Goal: Find specific fact: Find specific page/section

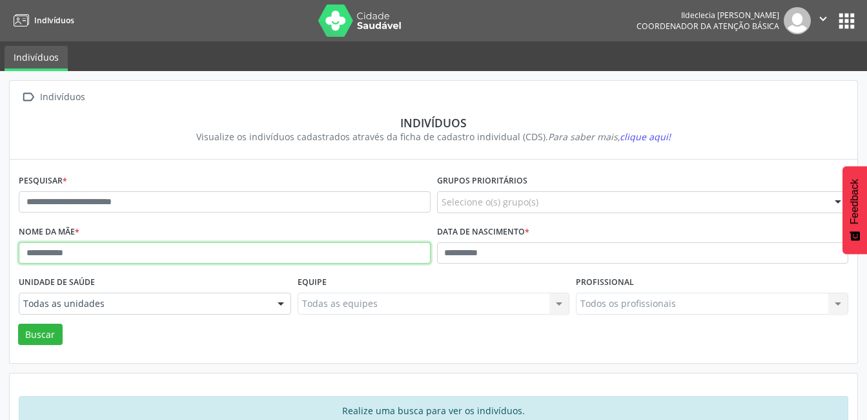
click at [130, 252] on input "text" at bounding box center [225, 253] width 412 height 22
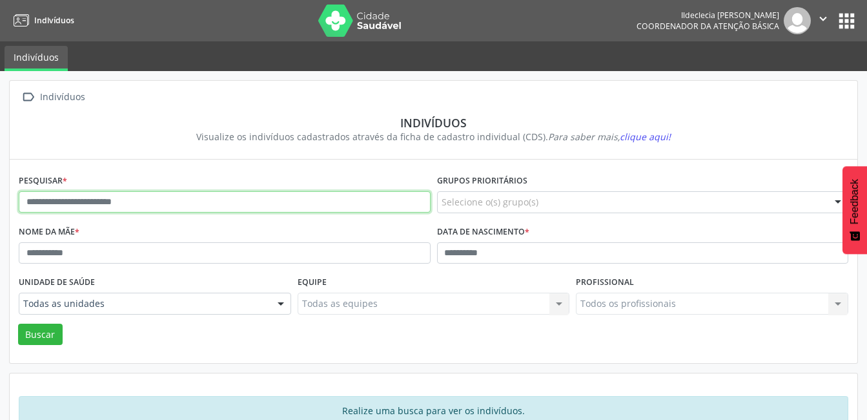
click at [125, 212] on input "text" at bounding box center [225, 202] width 412 height 22
click at [194, 205] on input "text" at bounding box center [225, 202] width 412 height 22
type input "**********"
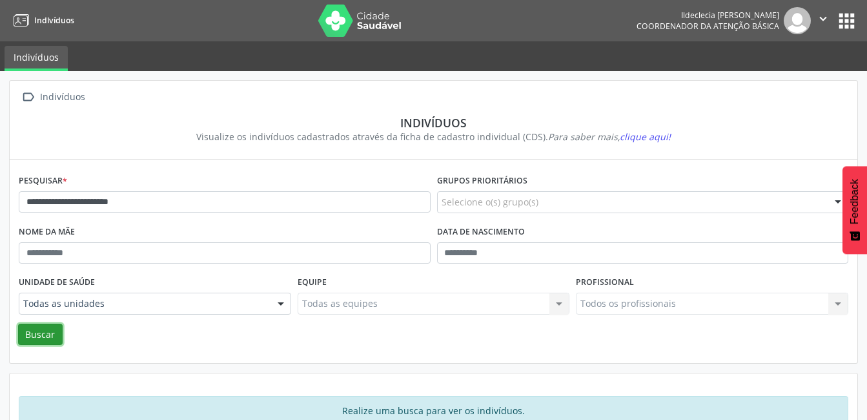
click at [29, 340] on button "Buscar" at bounding box center [40, 335] width 45 height 22
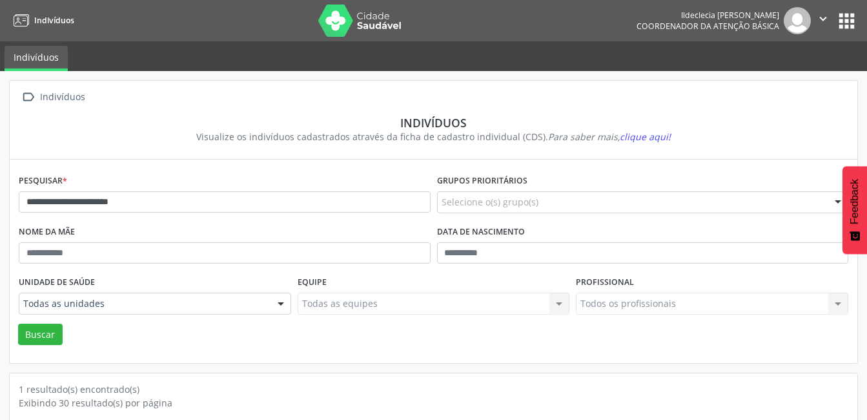
scroll to position [107, 0]
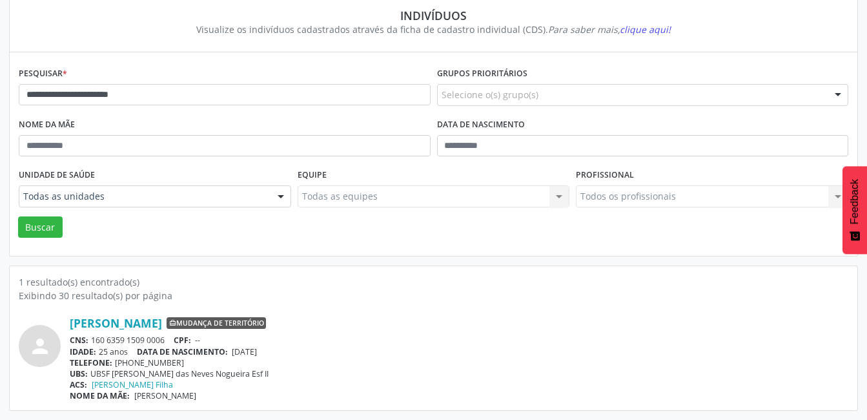
drag, startPoint x: 135, startPoint y: 397, endPoint x: 240, endPoint y: 399, distance: 104.6
click at [240, 399] on div "NOME DA MÃE: [PERSON_NAME]" at bounding box center [459, 395] width 779 height 11
drag, startPoint x: 240, startPoint y: 399, endPoint x: 221, endPoint y: 397, distance: 18.8
copy span "[PERSON_NAME]"
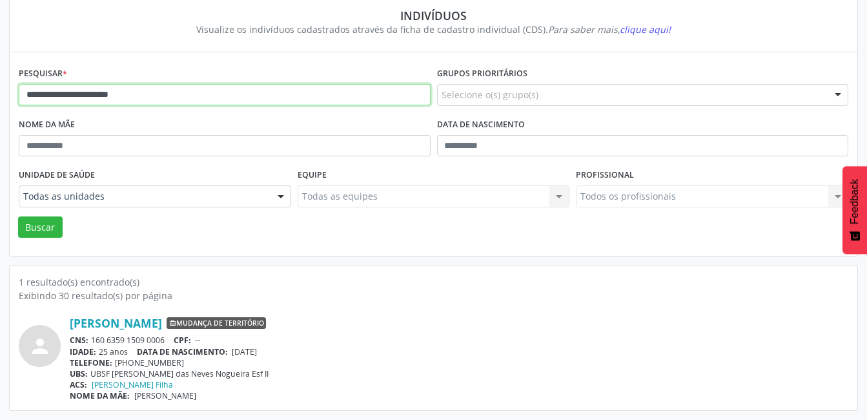
drag, startPoint x: 180, startPoint y: 97, endPoint x: -3, endPoint y: 93, distance: 182.8
click at [0, 93] on html "**********" at bounding box center [433, 103] width 867 height 420
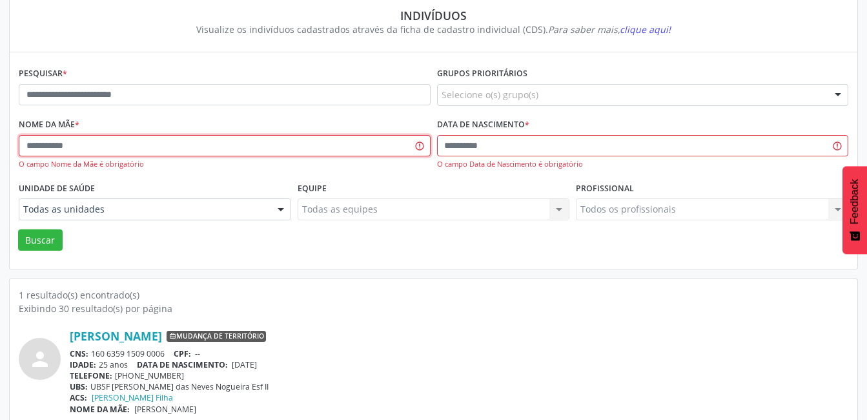
click at [135, 149] on input "text" at bounding box center [225, 146] width 412 height 22
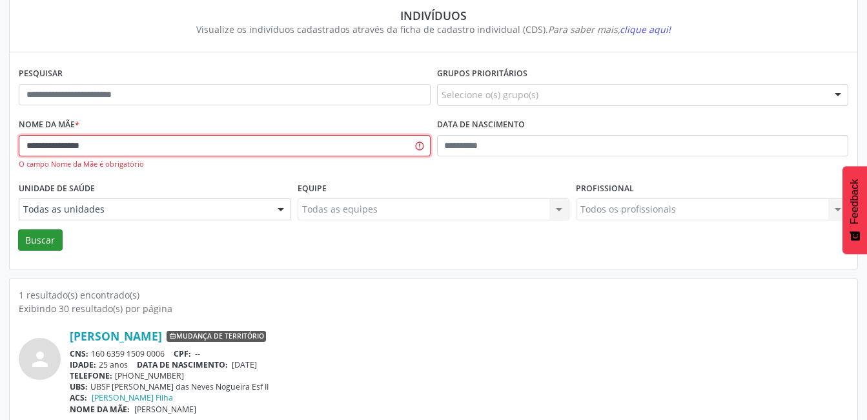
type input "**********"
click at [32, 244] on button "Buscar" at bounding box center [40, 240] width 45 height 22
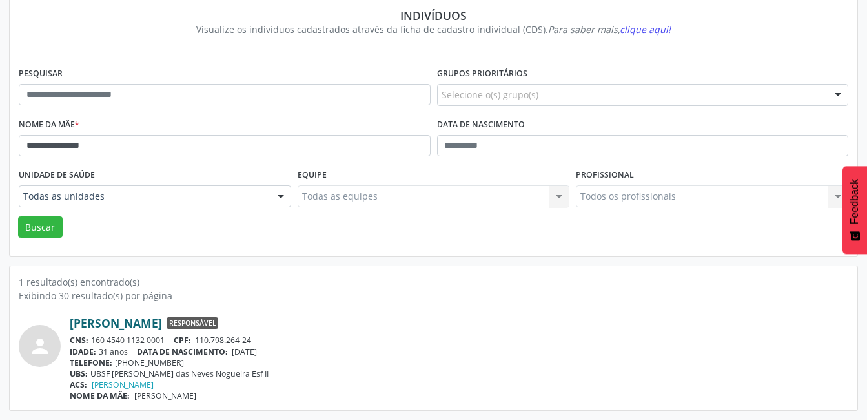
click at [114, 325] on link "[PERSON_NAME]" at bounding box center [116, 323] width 92 height 14
